Goal: Find specific page/section: Find specific page/section

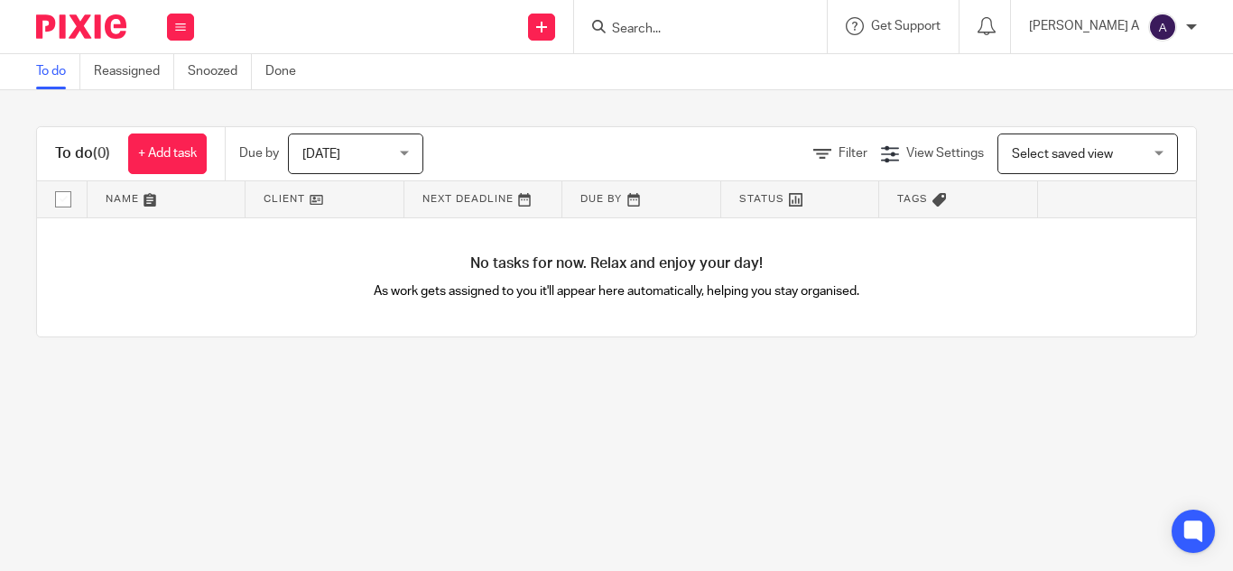
click at [685, 29] on input "Search" at bounding box center [691, 30] width 163 height 16
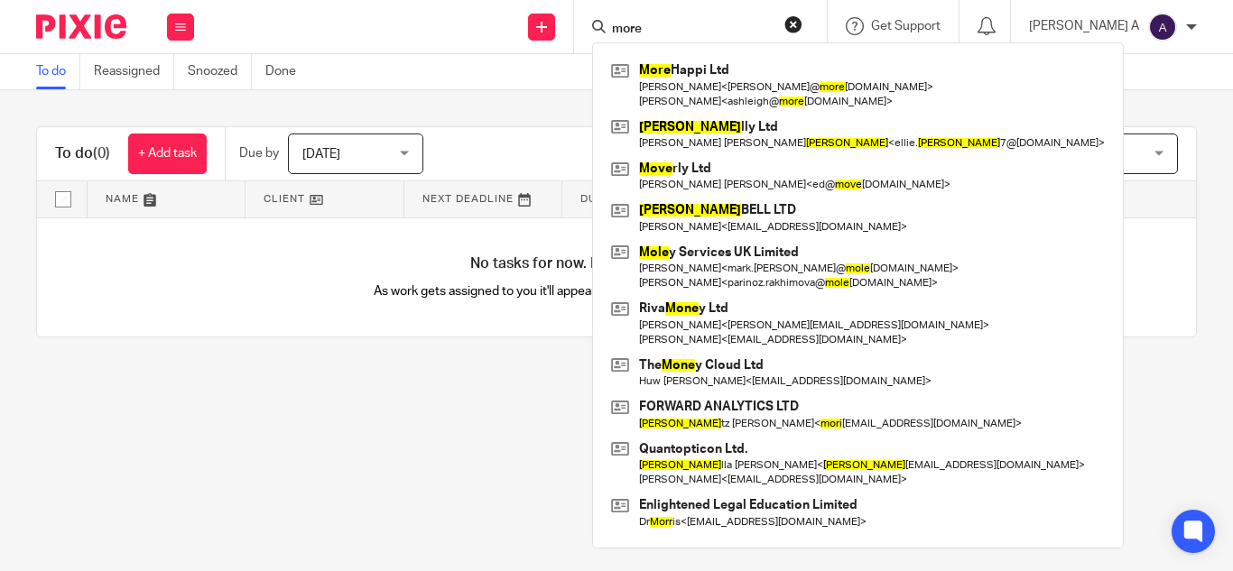
type input "more"
click at [709, 98] on link at bounding box center [858, 85] width 503 height 56
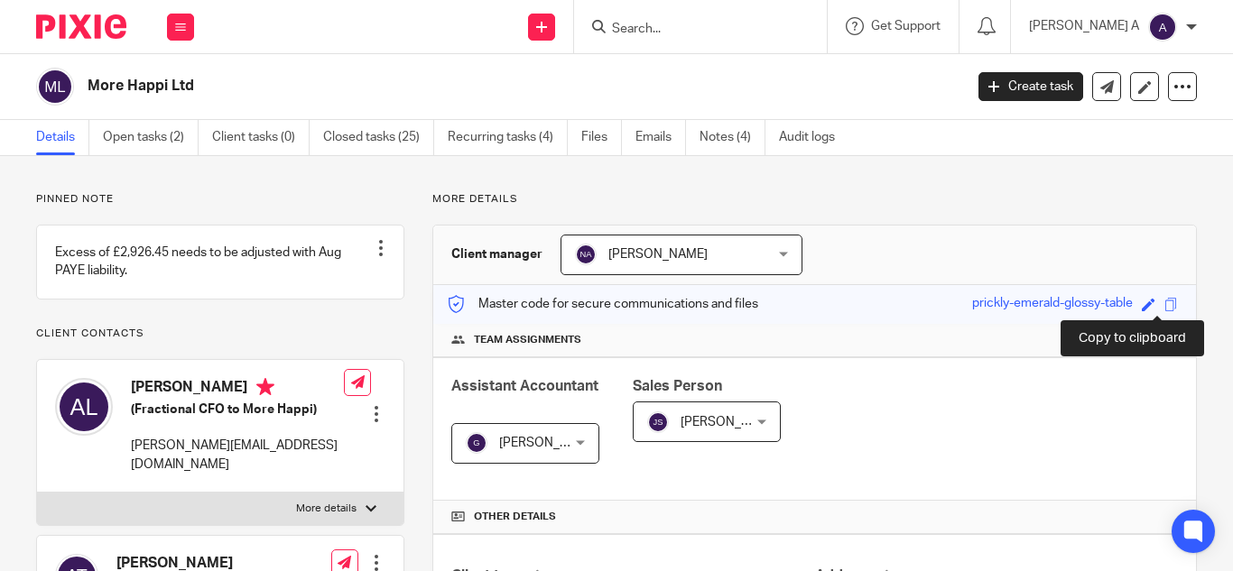
click at [1165, 304] on span at bounding box center [1172, 305] width 14 height 14
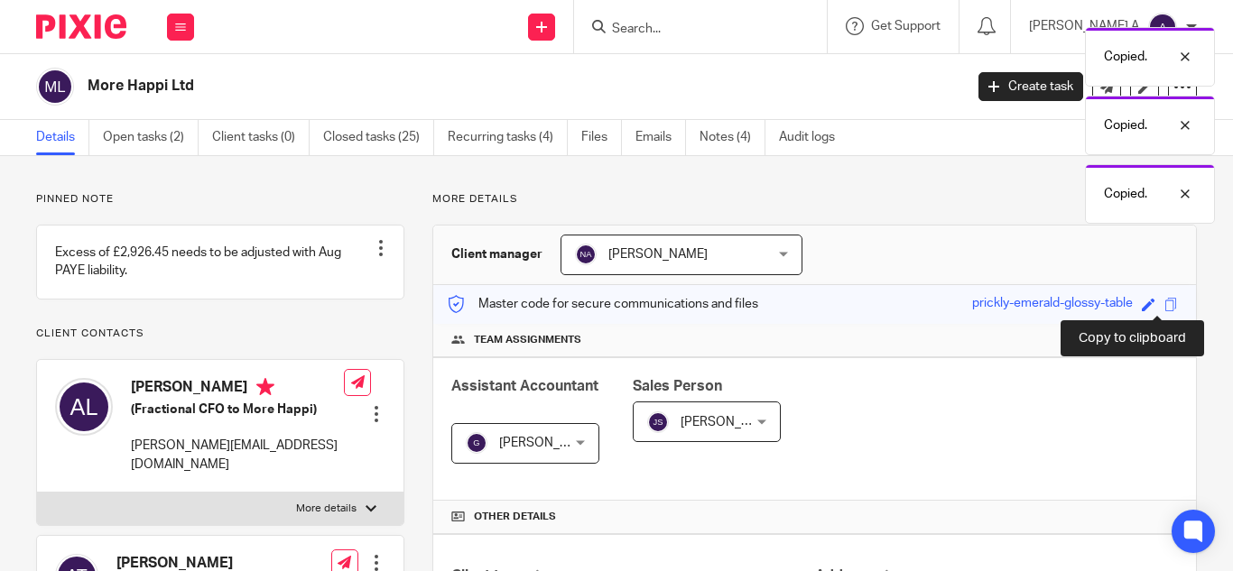
click at [1165, 304] on span at bounding box center [1172, 305] width 14 height 14
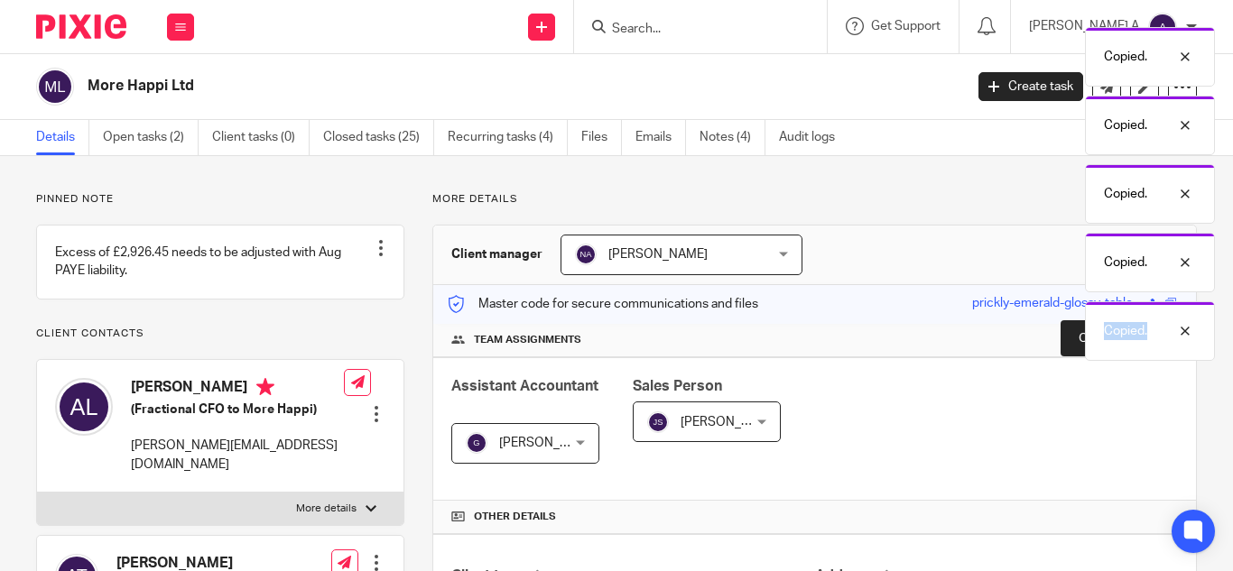
click at [1159, 304] on div "Copied." at bounding box center [1150, 332] width 130 height 60
click at [1159, 304] on div "Copied." at bounding box center [1215, 332] width 130 height 60
click at [1165, 304] on span at bounding box center [1172, 305] width 14 height 14
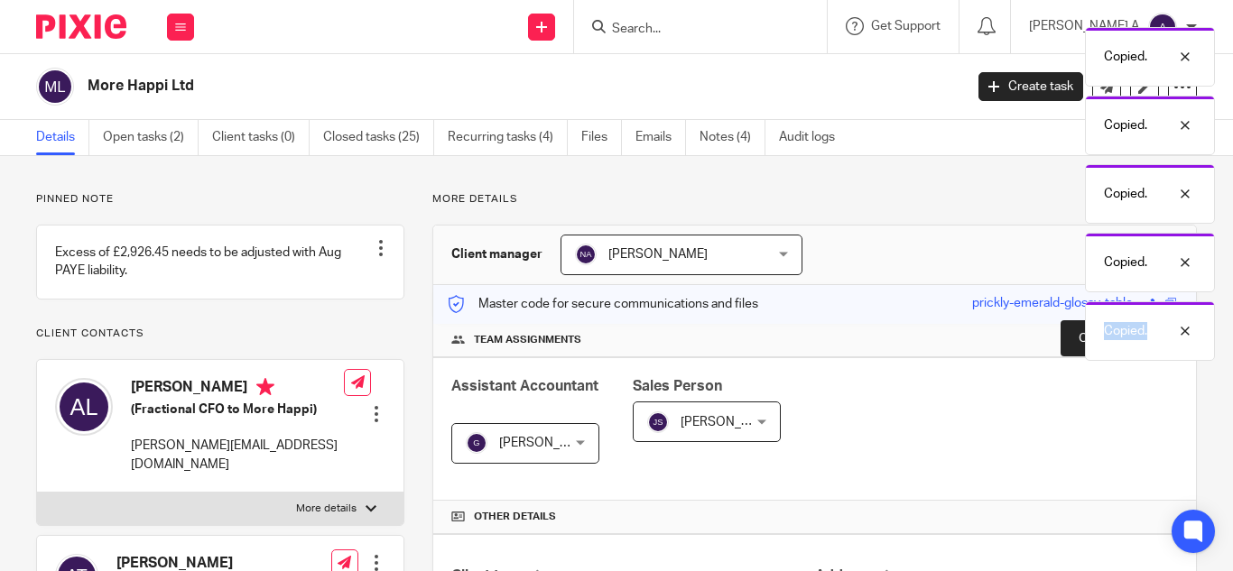
click at [1159, 304] on div "Copied." at bounding box center [1150, 332] width 130 height 60
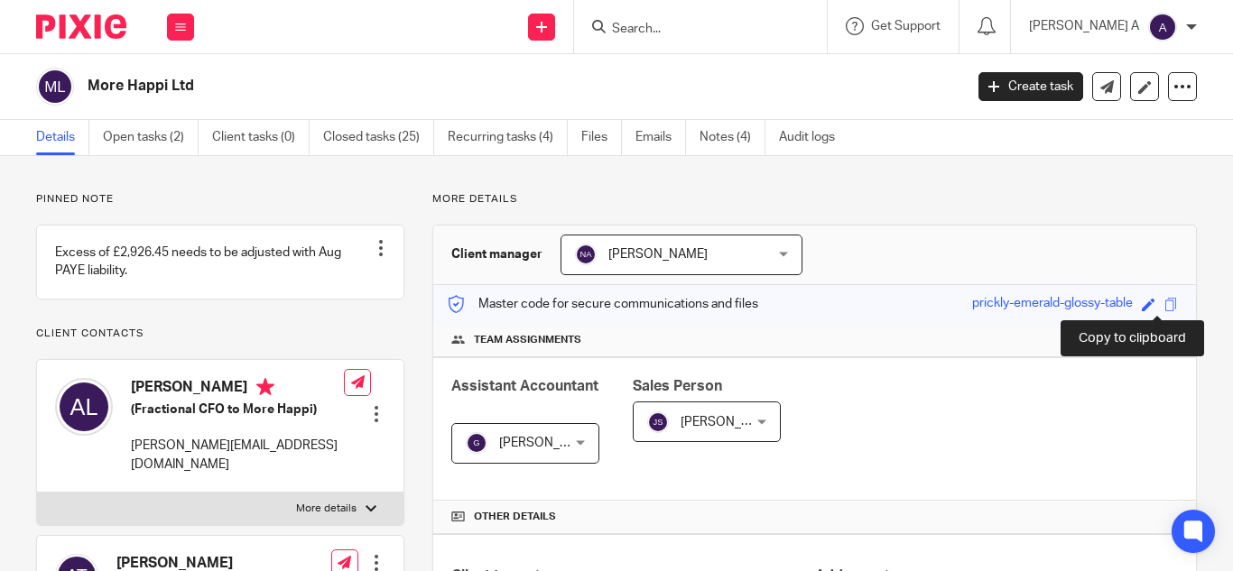
click at [1165, 304] on span at bounding box center [1172, 305] width 14 height 14
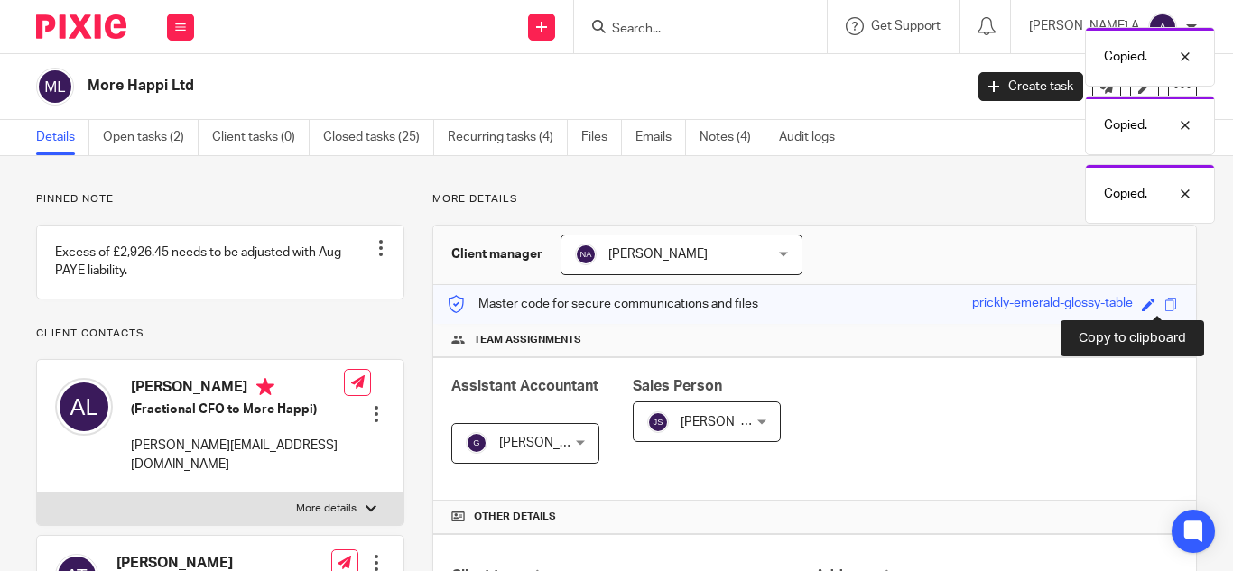
click at [1165, 304] on span at bounding box center [1172, 305] width 14 height 14
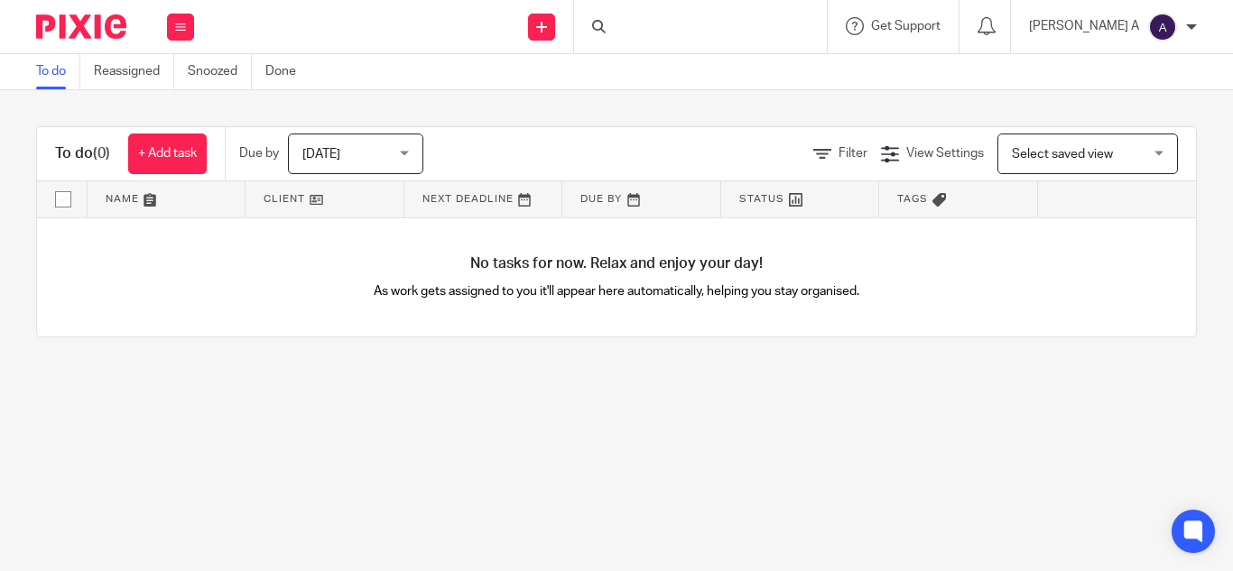
click at [764, 25] on div at bounding box center [700, 26] width 253 height 53
click at [717, 26] on div at bounding box center [700, 26] width 253 height 53
click at [717, 26] on input "Search" at bounding box center [691, 30] width 163 height 16
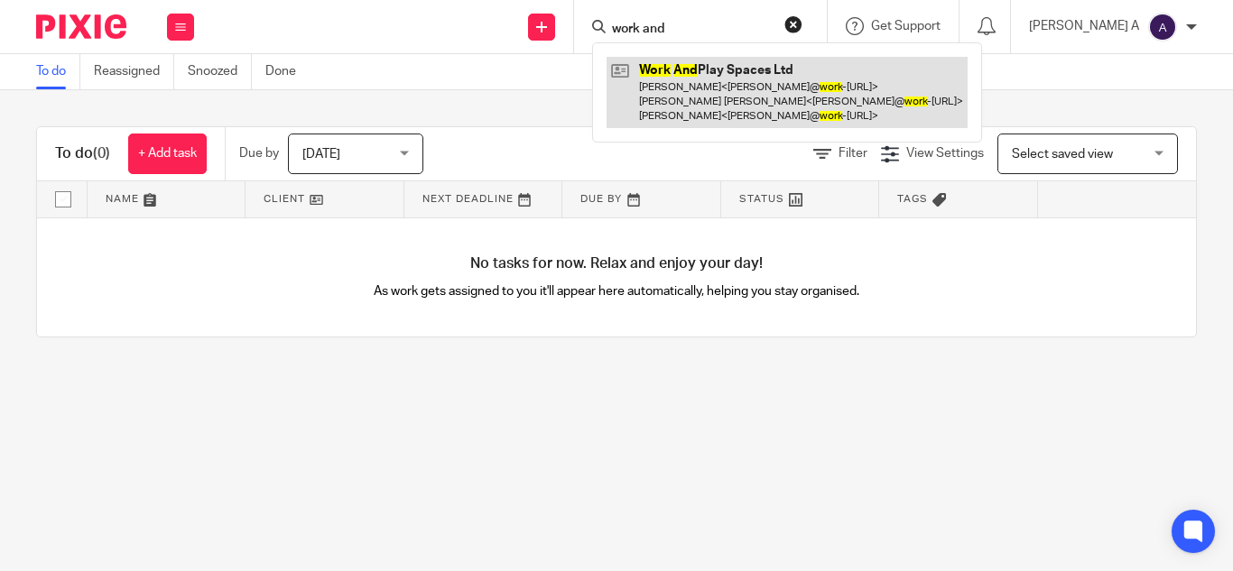
type input "work and"
click at [803, 73] on link at bounding box center [787, 92] width 361 height 71
